Goal: Transaction & Acquisition: Book appointment/travel/reservation

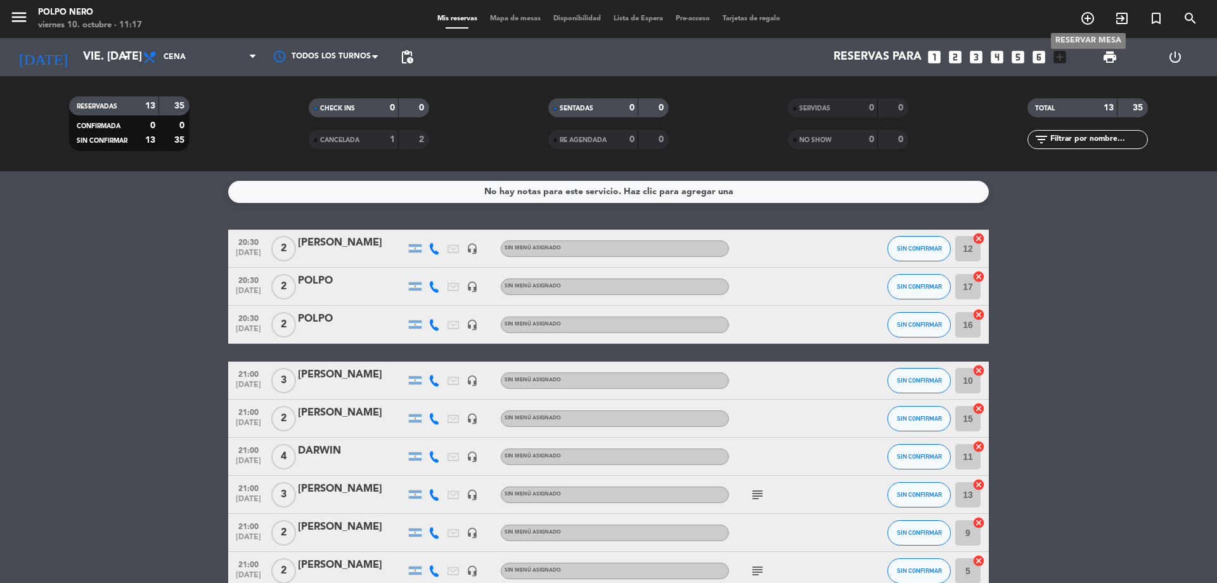
click at [1091, 12] on icon "add_circle_outline" at bounding box center [1087, 18] width 15 height 15
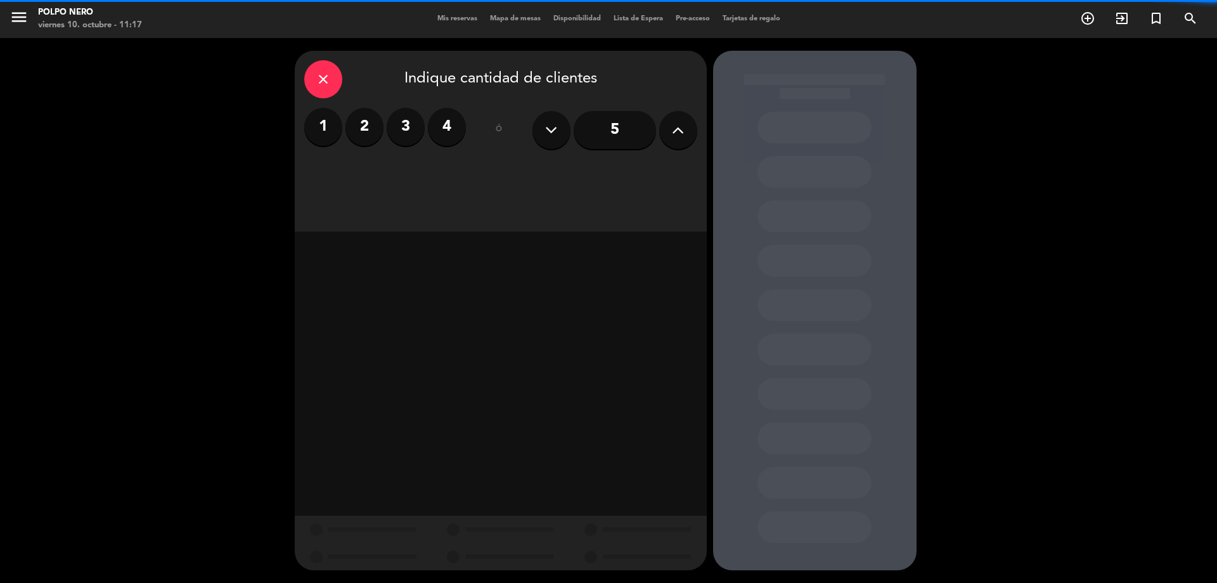
click at [369, 127] on label "2" at bounding box center [365, 127] width 38 height 38
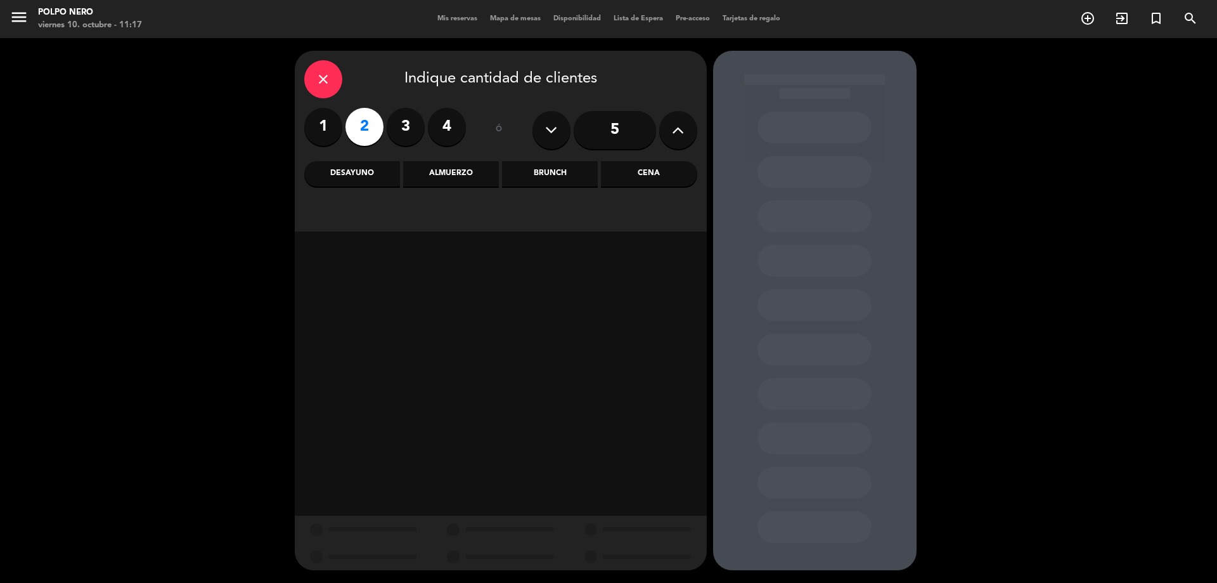
click at [633, 170] on div "Cena" at bounding box center [649, 173] width 96 height 25
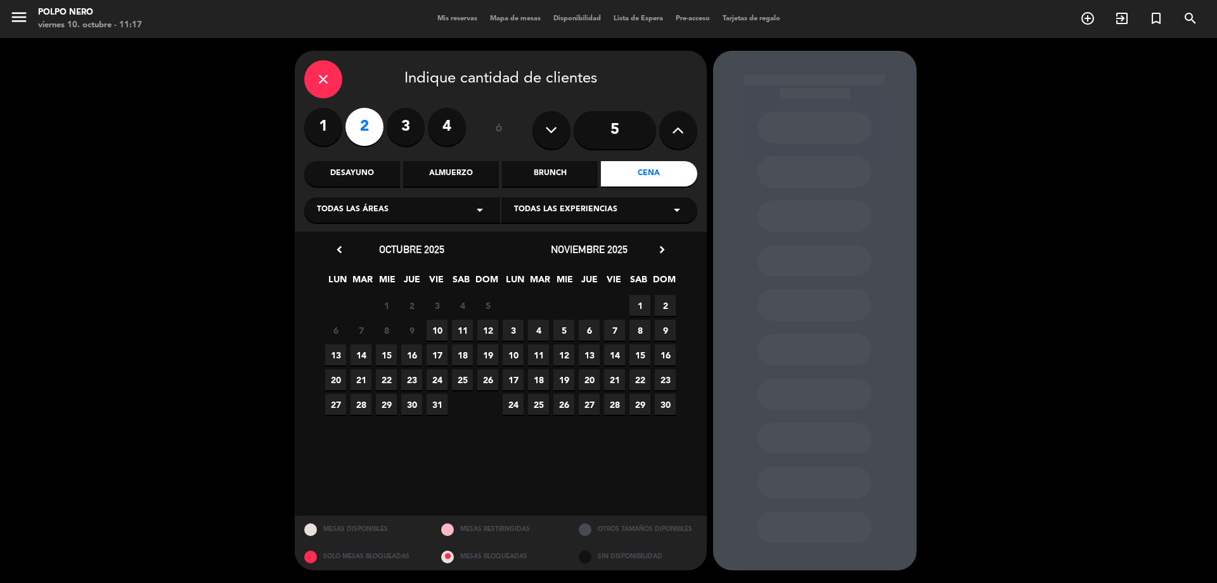
click at [440, 326] on span "10" at bounding box center [437, 330] width 21 height 21
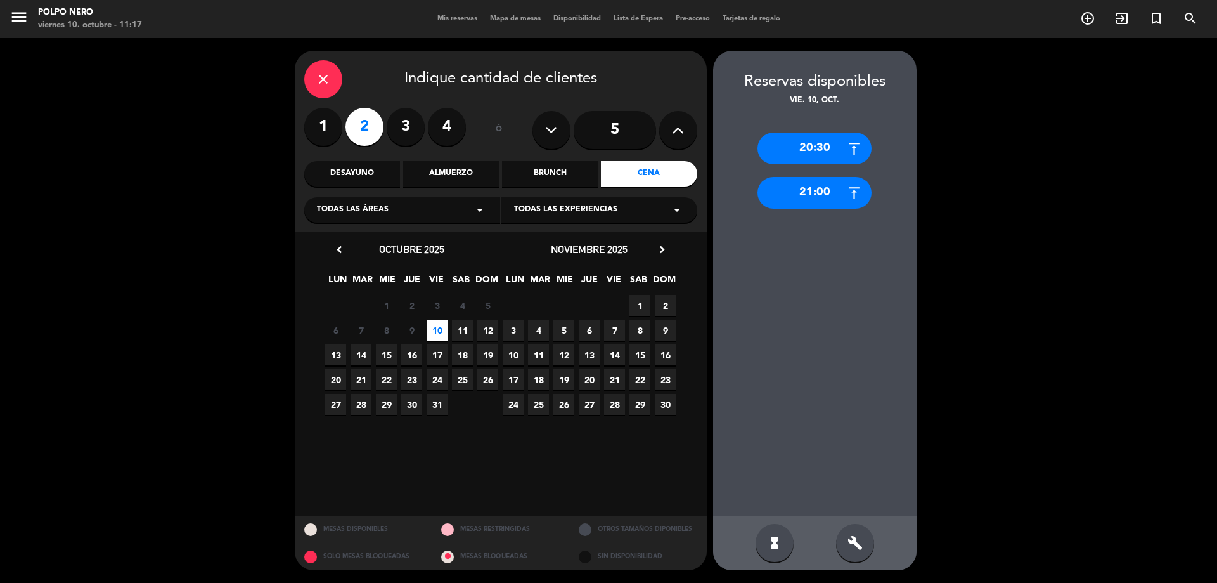
click at [810, 187] on div "21:00" at bounding box center [815, 193] width 114 height 32
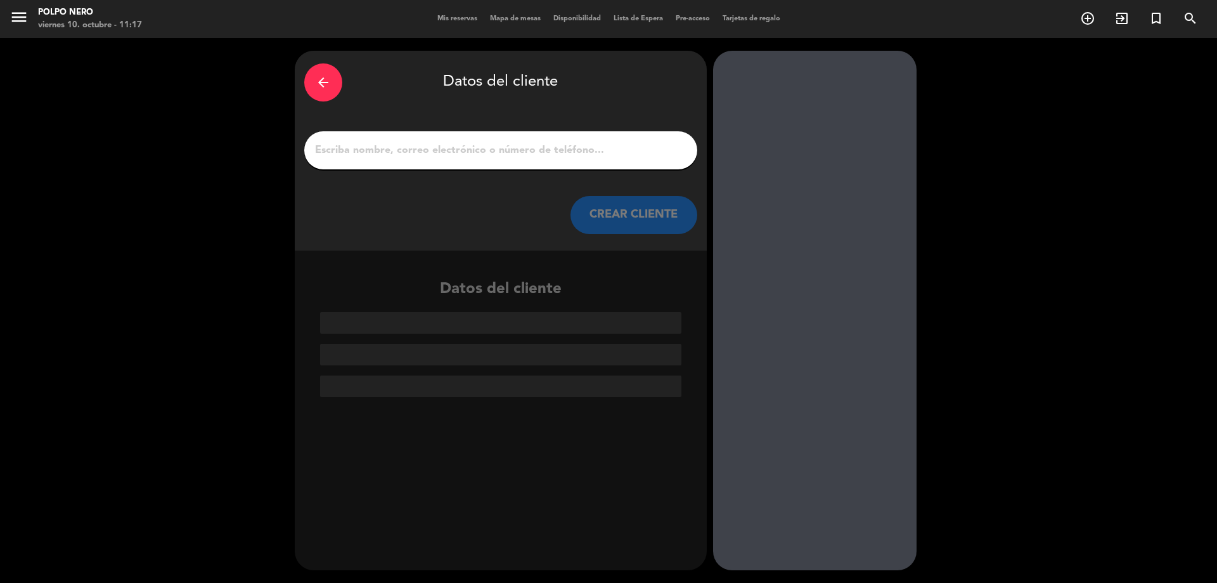
click at [469, 151] on input "1" at bounding box center [501, 150] width 374 height 18
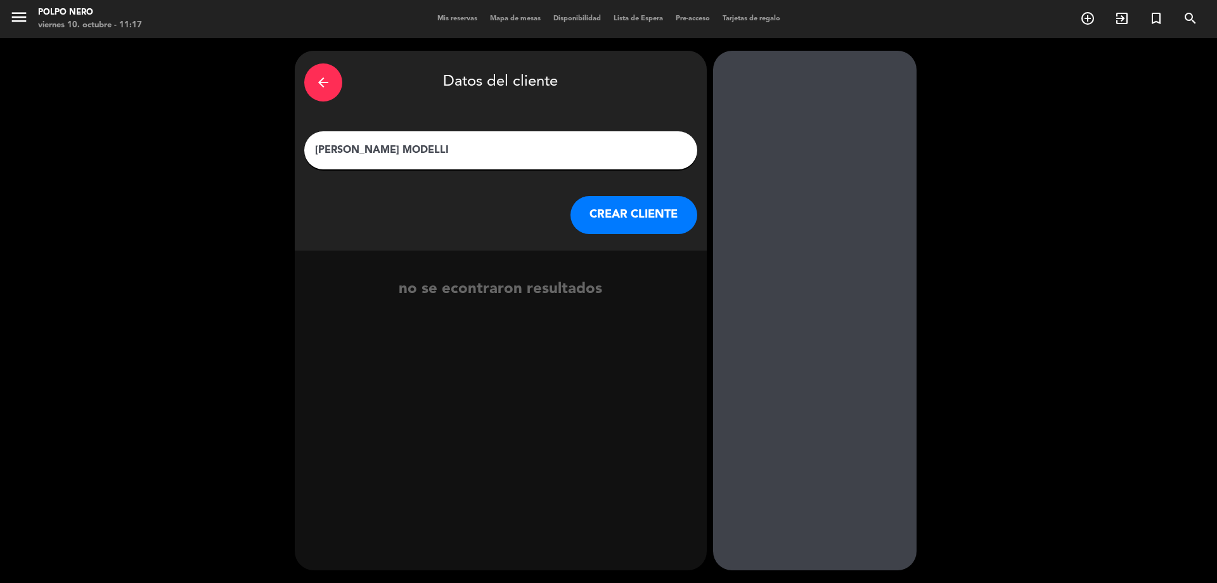
type input "[PERSON_NAME] MODELLI"
click at [654, 217] on button "CREAR CLIENTE" at bounding box center [634, 215] width 127 height 38
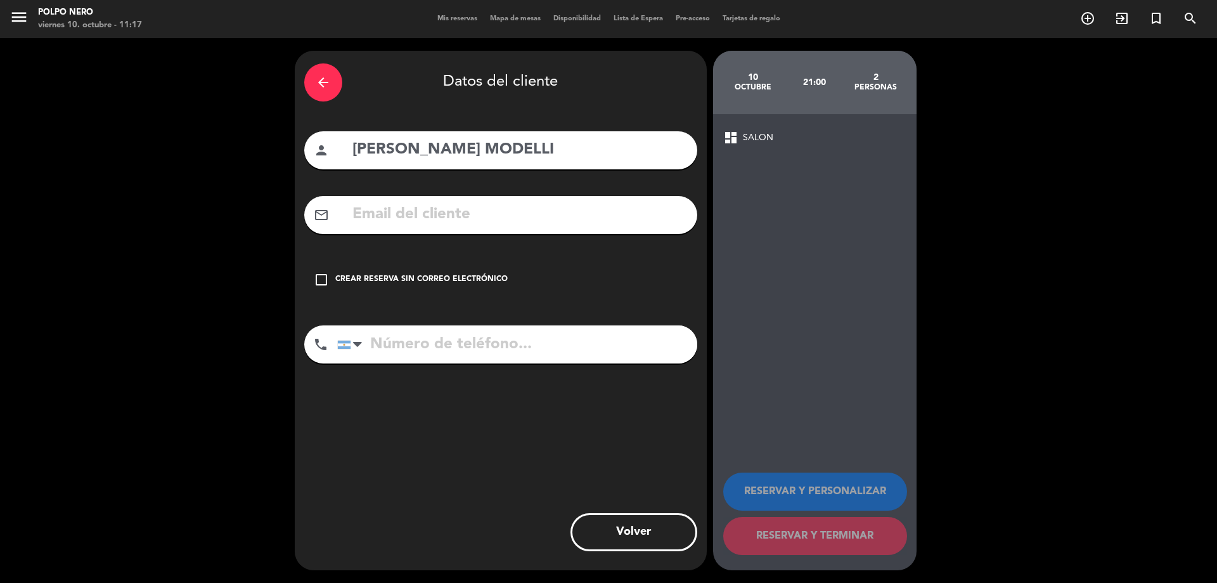
click at [322, 276] on icon "check_box_outline_blank" at bounding box center [321, 279] width 15 height 15
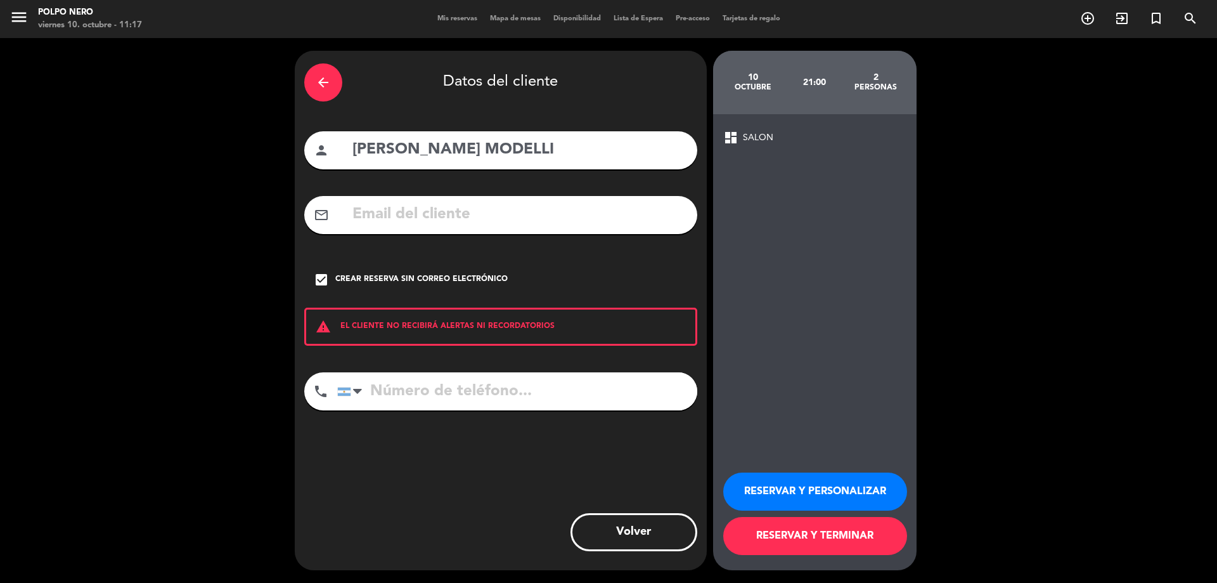
click at [424, 394] on input "tel" at bounding box center [517, 391] width 360 height 38
type input "3425250090"
click at [822, 533] on button "RESERVAR Y TERMINAR" at bounding box center [815, 536] width 184 height 38
